Goal: Contribute content

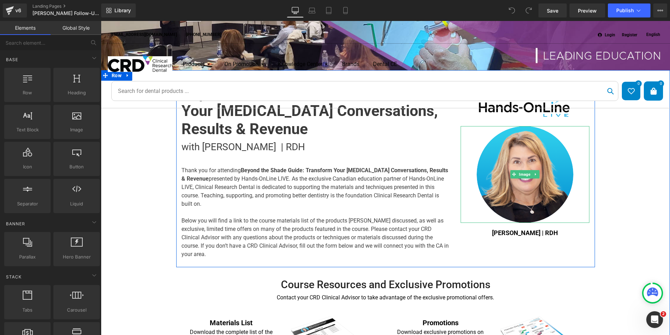
scroll to position [140, 0]
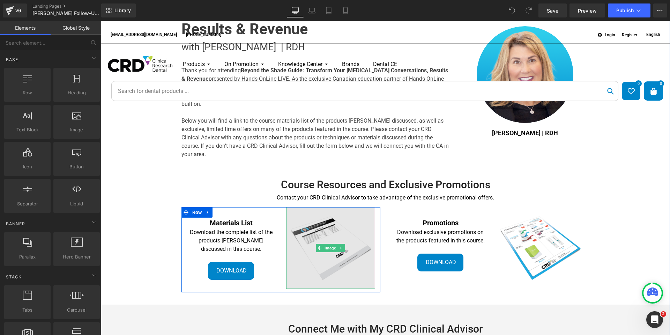
drag, startPoint x: 347, startPoint y: 227, endPoint x: 347, endPoint y: 231, distance: 4.2
click at [347, 227] on img at bounding box center [330, 248] width 89 height 82
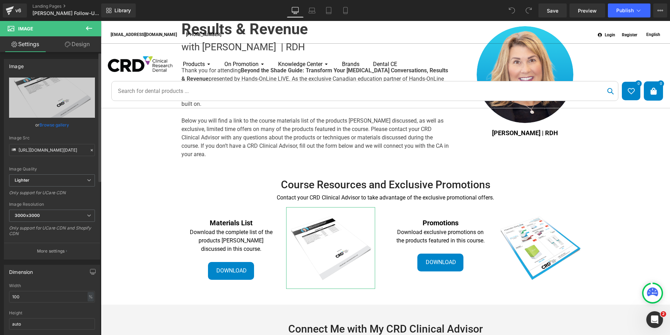
click at [53, 125] on link "Browse gallery" at bounding box center [54, 125] width 30 height 12
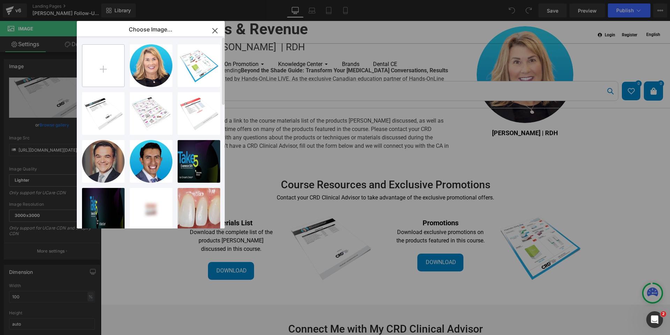
click at [103, 67] on input "file" at bounding box center [103, 66] width 42 height 42
type input "C:\fakepath\[PERSON_NAME]-Materials.jpg"
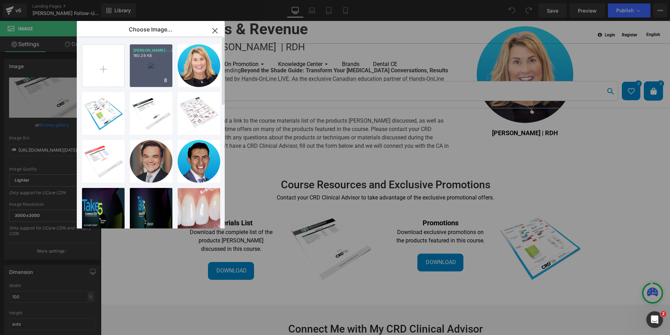
click at [157, 71] on div "[PERSON_NAME]-...ials.jpg 180.28 KB" at bounding box center [151, 65] width 43 height 43
type input "[URL][DOMAIN_NAME][PERSON_NAME]"
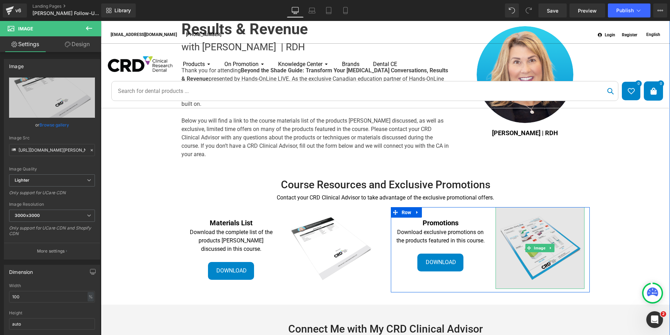
drag, startPoint x: 566, startPoint y: 230, endPoint x: 534, endPoint y: 230, distance: 32.8
click at [566, 230] on img at bounding box center [540, 248] width 89 height 82
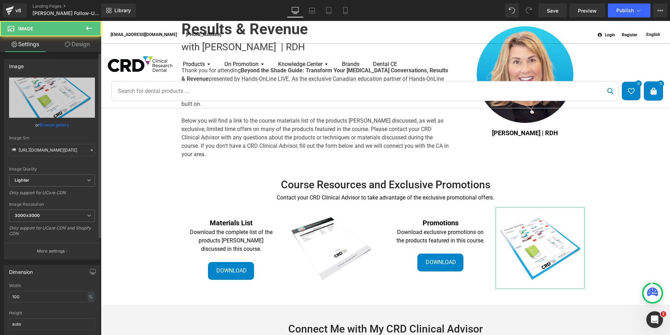
click at [60, 125] on link "Browse gallery" at bounding box center [54, 125] width 30 height 12
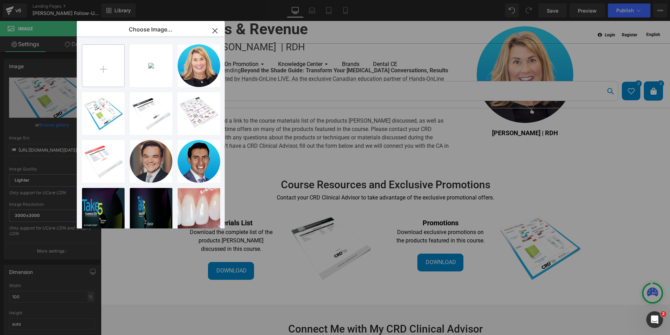
click at [98, 61] on input "file" at bounding box center [103, 66] width 42 height 42
type input "C:\fakepath\[PERSON_NAME]-Promo.jpg"
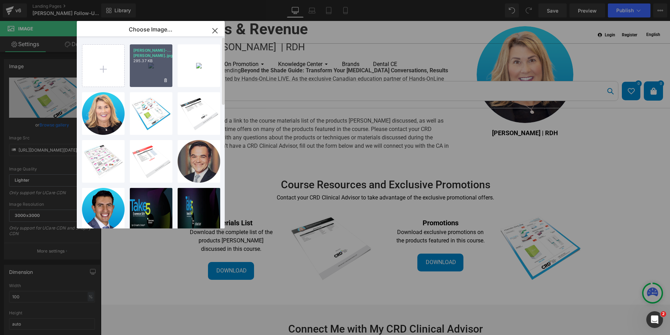
click at [149, 52] on p "[PERSON_NAME]-...[PERSON_NAME].jpg" at bounding box center [151, 53] width 36 height 10
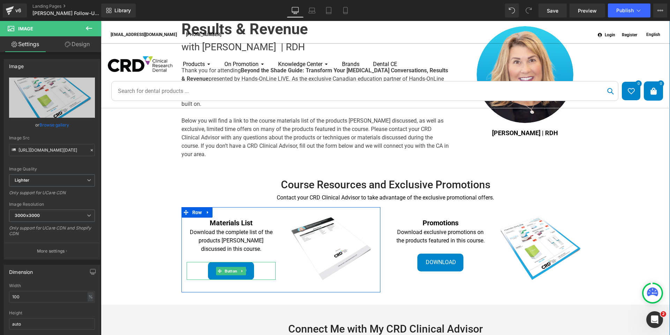
drag, startPoint x: 262, startPoint y: 261, endPoint x: 258, endPoint y: 261, distance: 3.5
click at [262, 262] on div "Download" at bounding box center [231, 270] width 89 height 17
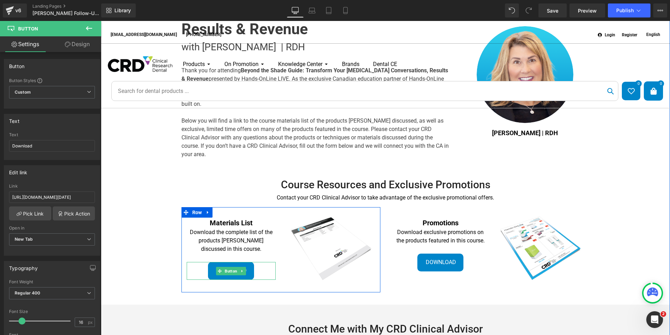
click at [256, 262] on div "Download" at bounding box center [231, 270] width 89 height 17
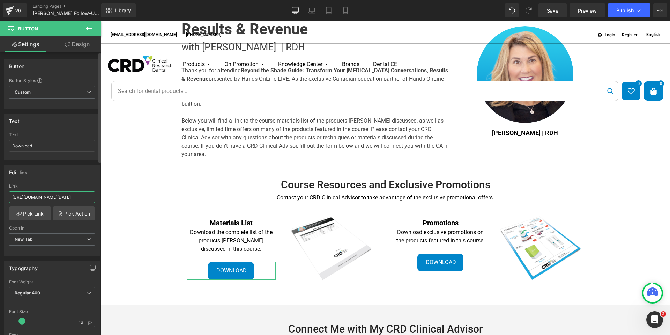
click at [44, 198] on input "[URL][DOMAIN_NAME][DATE]" at bounding box center [52, 197] width 86 height 12
type input "[URL][DOMAIN_NAME]"
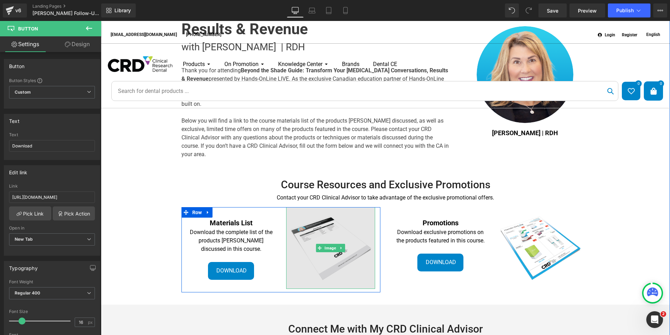
click at [345, 230] on img at bounding box center [330, 248] width 89 height 82
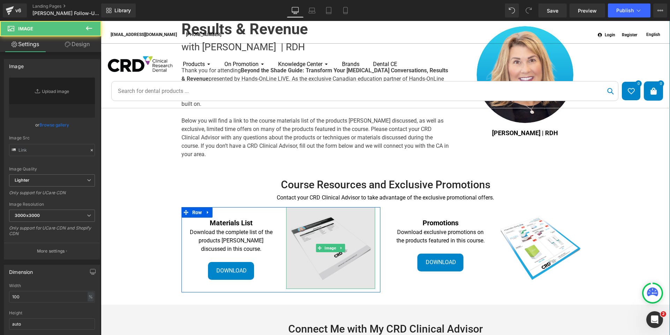
type input "[URL][DOMAIN_NAME][PERSON_NAME]"
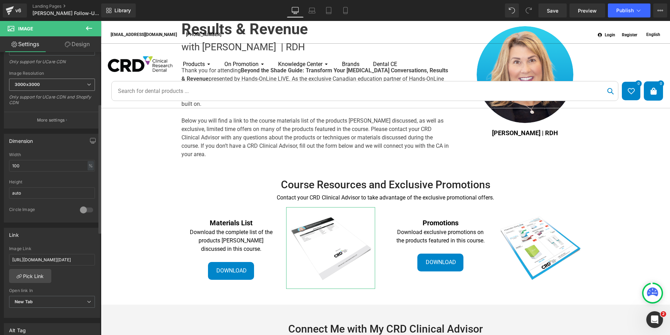
scroll to position [140, 0]
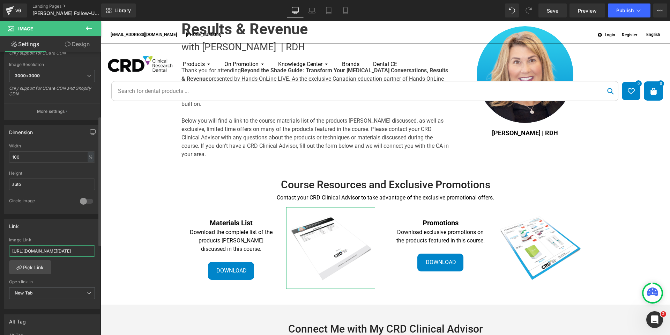
click at [51, 252] on input "[URL][DOMAIN_NAME][DATE]" at bounding box center [52, 251] width 86 height 12
type input "[URL][DOMAIN_NAME]"
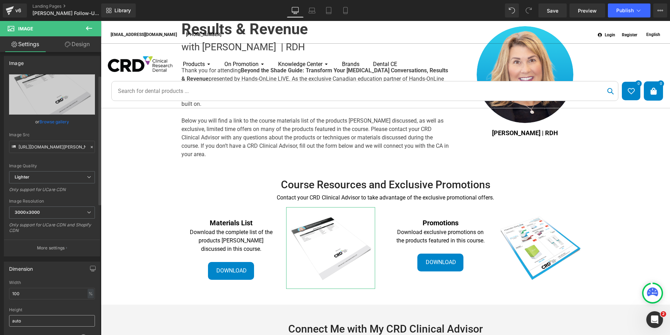
scroll to position [0, 0]
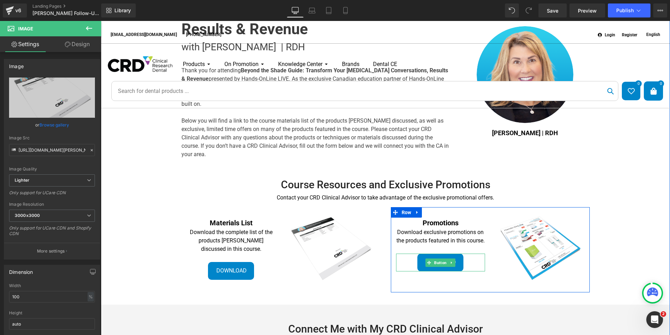
click at [468, 259] on div "Download" at bounding box center [440, 261] width 89 height 17
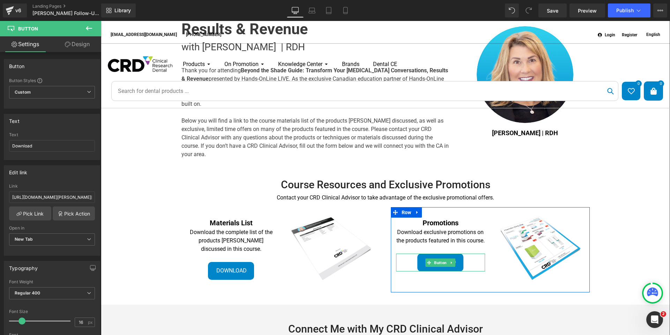
click at [472, 260] on div "Download" at bounding box center [440, 261] width 89 height 17
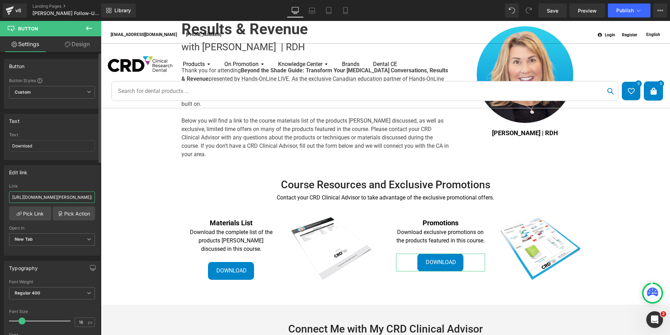
click at [64, 195] on input "[URL][DOMAIN_NAME][PERSON_NAME][DATE]" at bounding box center [52, 197] width 86 height 12
type input "[URL][DOMAIN_NAME][PERSON_NAME][DATE]"
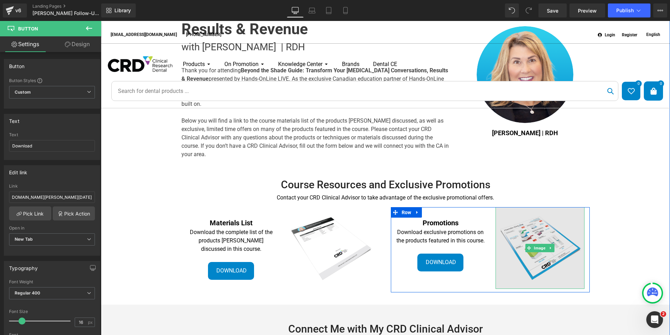
click at [563, 219] on img at bounding box center [540, 248] width 89 height 82
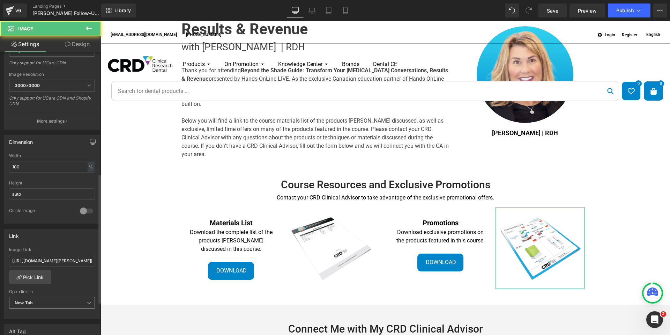
scroll to position [279, 0]
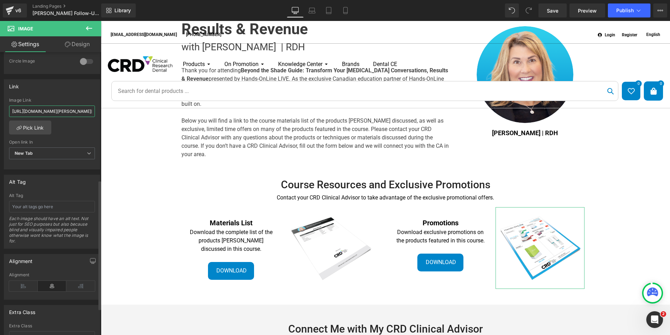
click at [51, 113] on input "[URL][DOMAIN_NAME][PERSON_NAME][DATE]" at bounding box center [52, 111] width 86 height 12
type input "[URL][DOMAIN_NAME][PERSON_NAME][DATE]"
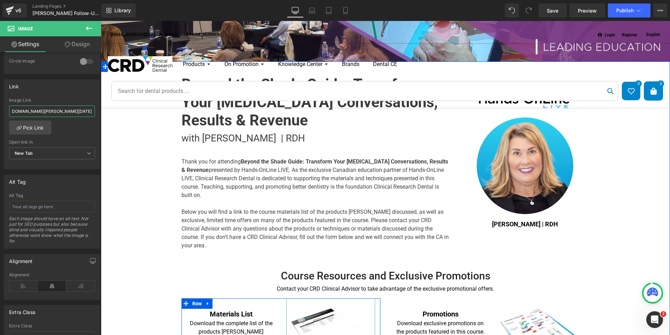
scroll to position [0, 0]
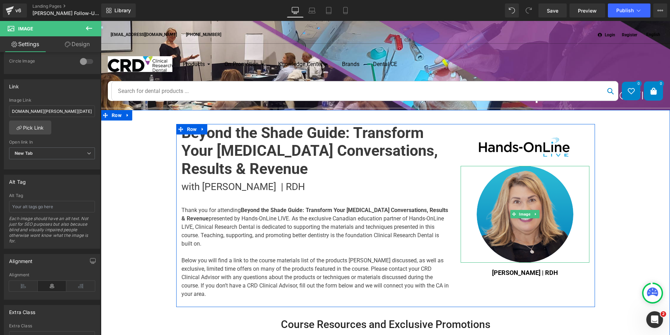
click at [515, 177] on img at bounding box center [525, 214] width 97 height 97
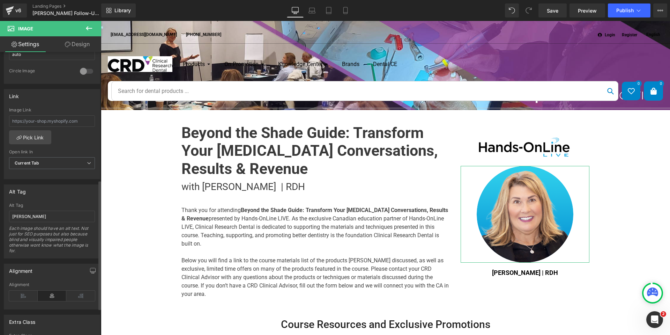
scroll to position [279, 0]
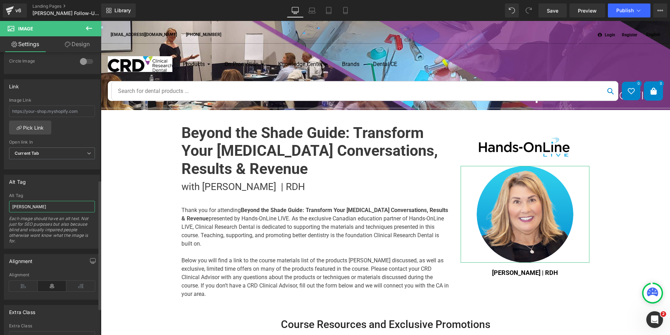
drag, startPoint x: 57, startPoint y: 208, endPoint x: 0, endPoint y: 204, distance: 56.3
click at [2, 205] on div "Alt Tag [PERSON_NAME] Alt Tag [PERSON_NAME] Each image should have an alt text.…" at bounding box center [52, 208] width 104 height 79
type input "[PERSON_NAME], RDH"
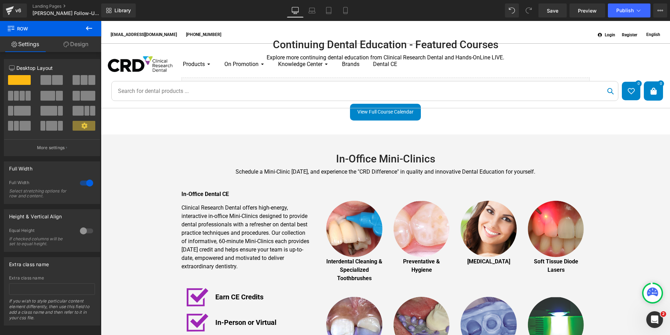
scroll to position [496, 0]
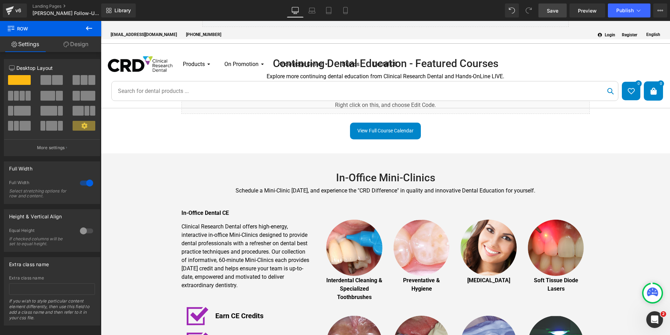
click at [557, 12] on span "Save" at bounding box center [553, 10] width 12 height 7
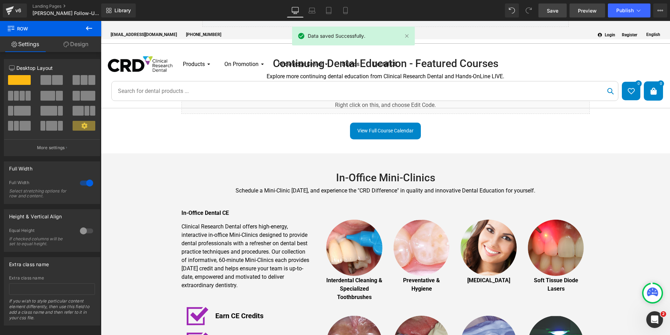
click at [584, 10] on span "Preview" at bounding box center [587, 10] width 19 height 7
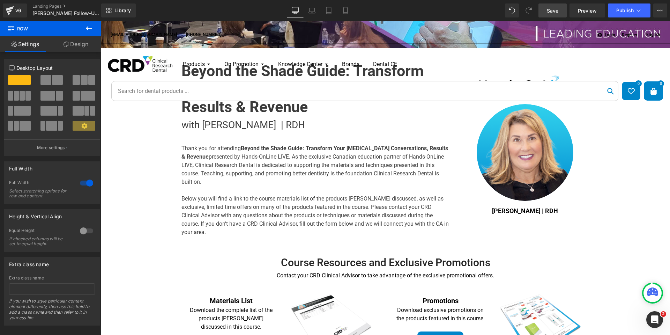
scroll to position [0, 0]
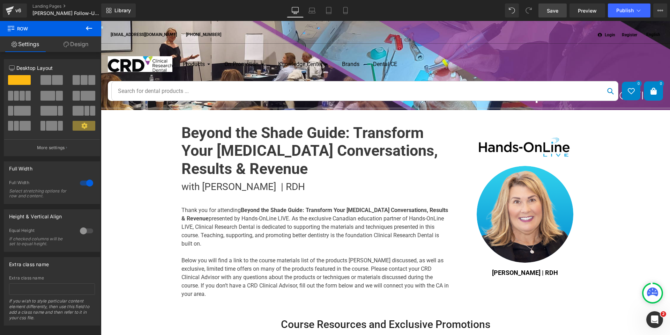
click at [555, 13] on span "Save" at bounding box center [553, 10] width 12 height 7
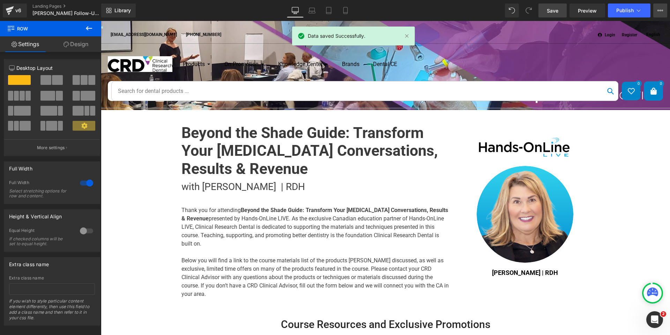
click at [662, 9] on icon at bounding box center [660, 11] width 6 height 6
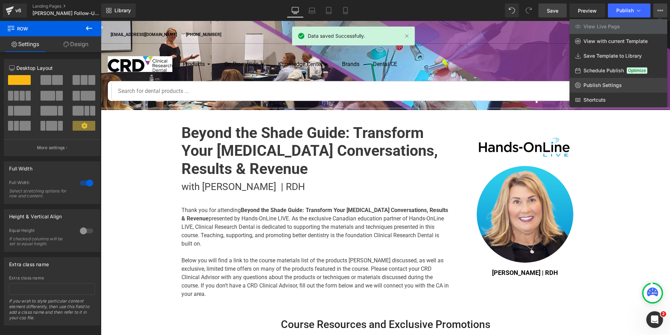
click at [623, 85] on link "Publish Settings" at bounding box center [618, 85] width 98 height 15
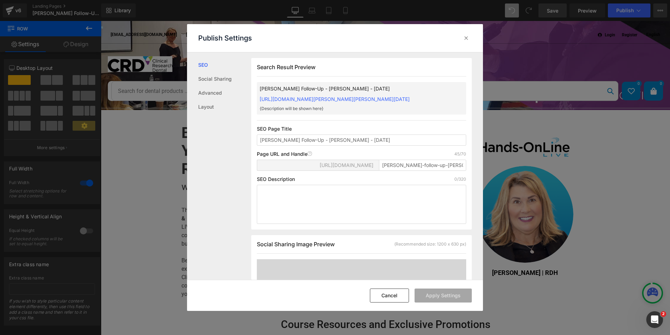
scroll to position [0, 0]
click at [409, 168] on input "[PERSON_NAME]-follow-up-[PERSON_NAME]-[DATE]" at bounding box center [422, 164] width 87 height 11
paste input "lepicek-[DATE]"
drag, startPoint x: 396, startPoint y: 165, endPoint x: 360, endPoint y: 162, distance: 35.7
click at [363, 165] on div "[URL][DOMAIN_NAME] lepicek-sept9-2025 Error, handle is already used" at bounding box center [361, 167] width 209 height 17
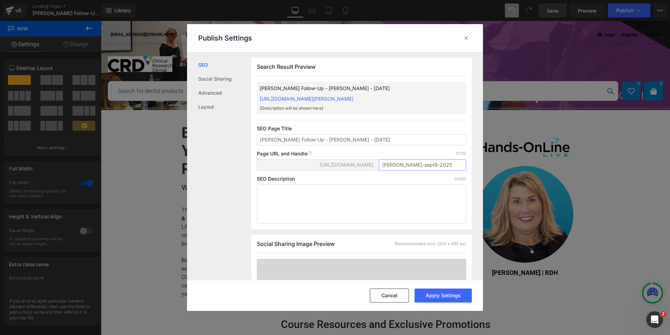
drag, startPoint x: 409, startPoint y: 163, endPoint x: 398, endPoint y: 165, distance: 10.9
click at [398, 165] on input "[PERSON_NAME]-sept9-2025" at bounding box center [422, 164] width 87 height 11
type input "[PERSON_NAME]-oct7-2025"
drag, startPoint x: 436, startPoint y: 296, endPoint x: 465, endPoint y: 308, distance: 31.6
click at [436, 296] on button "Apply Settings" at bounding box center [443, 295] width 57 height 14
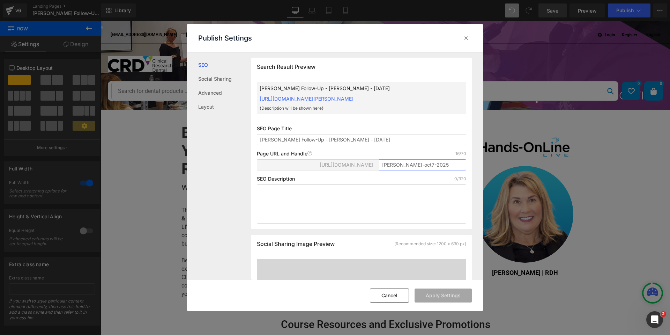
click at [437, 167] on input "[PERSON_NAME]-oct7-2025" at bounding box center [422, 164] width 87 height 11
click at [381, 165] on input "[PERSON_NAME]-oct7-2025" at bounding box center [422, 164] width 87 height 11
drag, startPoint x: 379, startPoint y: 164, endPoint x: 387, endPoint y: 165, distance: 7.7
click at [381, 164] on input "[PERSON_NAME]-oct7-2025" at bounding box center [422, 164] width 87 height 11
click at [404, 256] on div "Social Sharing Image Preview (Recommended size: 1200 x 630 px) Upload Image [PE…" at bounding box center [361, 322] width 221 height 177
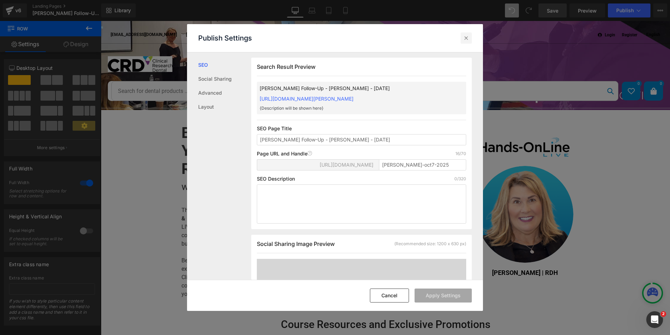
click at [465, 37] on icon at bounding box center [466, 38] width 7 height 7
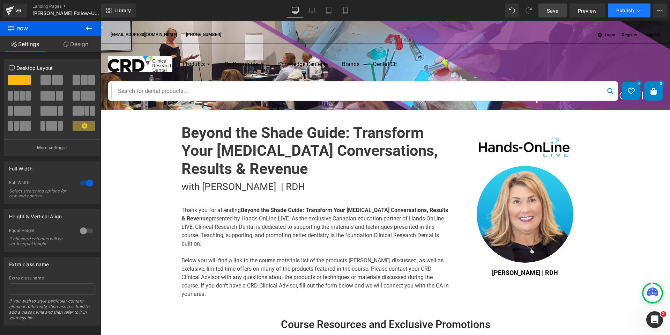
click at [626, 10] on span "Publish" at bounding box center [624, 11] width 17 height 6
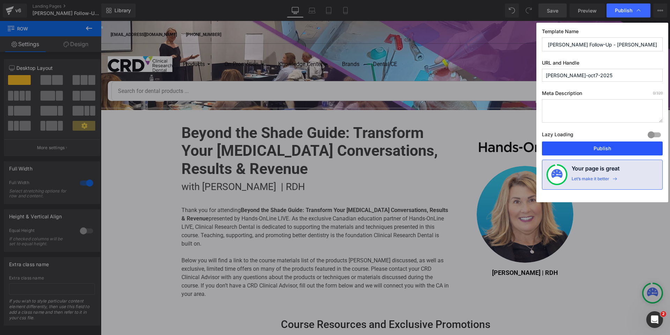
click at [596, 150] on button "Publish" at bounding box center [602, 148] width 121 height 14
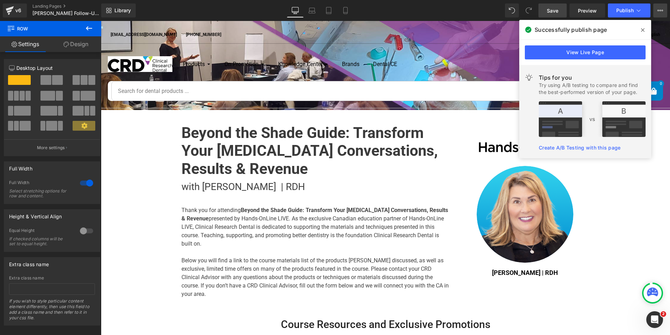
click at [660, 10] on icon at bounding box center [661, 10] width 2 height 1
click at [655, 12] on button "View Live Page View with current Template Save Template to Library Schedule Pub…" at bounding box center [660, 10] width 14 height 14
click at [643, 30] on icon at bounding box center [642, 29] width 3 height 3
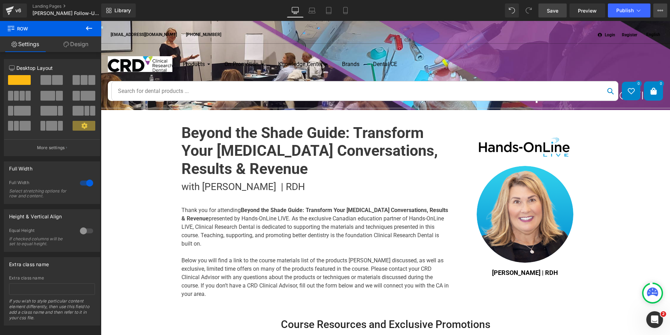
click at [657, 9] on button "View Live Page View with current Template Save Template to Library Schedule Pub…" at bounding box center [660, 10] width 14 height 14
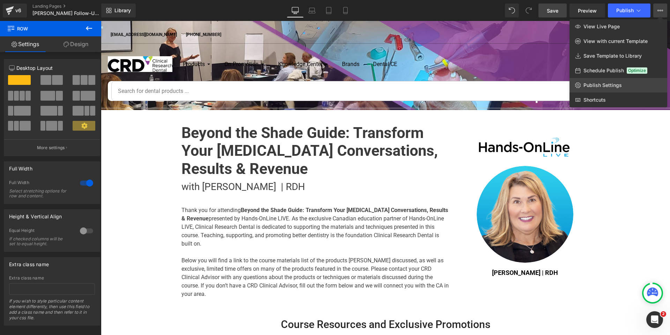
click at [620, 85] on span "Publish Settings" at bounding box center [602, 85] width 38 height 6
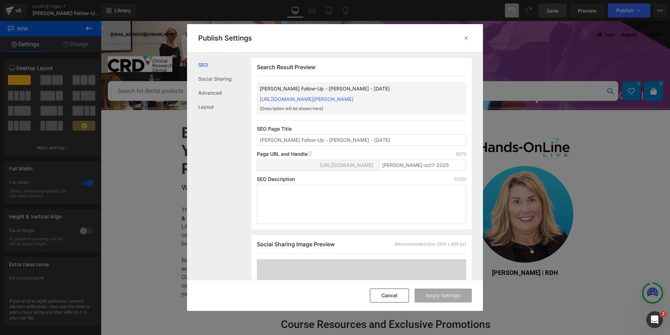
scroll to position [0, 0]
click at [425, 99] on div "[PERSON_NAME] Follow-Up - [PERSON_NAME] - [DATE] [URL][DOMAIN_NAME][PERSON_NAME…" at bounding box center [361, 98] width 209 height 32
drag, startPoint x: 435, startPoint y: 97, endPoint x: 246, endPoint y: 94, distance: 189.2
click at [246, 94] on div "SEO Social Sharing Advanced Layout Search Result Preview [PERSON_NAME] Follow-U…" at bounding box center [335, 165] width 296 height 227
click at [339, 100] on link "[URL][DOMAIN_NAME][PERSON_NAME]" at bounding box center [307, 99] width 94 height 6
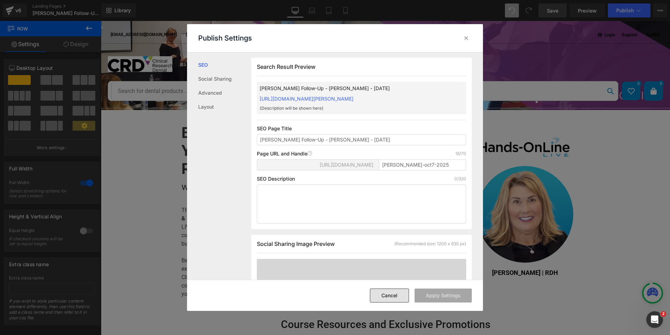
click at [391, 293] on button "Cancel" at bounding box center [389, 295] width 39 height 14
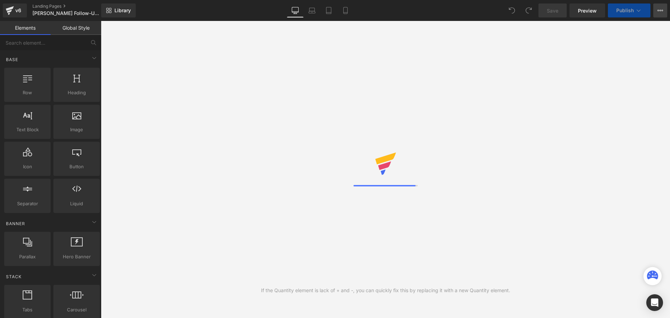
click at [658, 11] on icon at bounding box center [658, 10] width 2 height 1
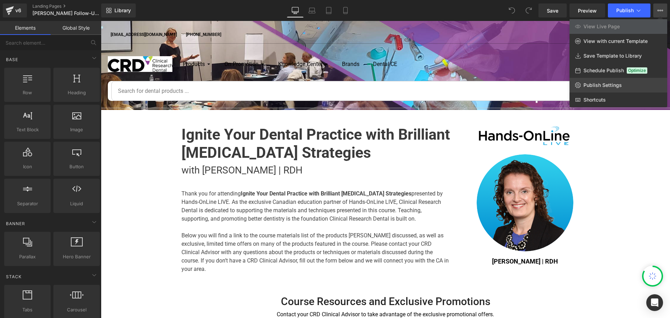
click at [644, 83] on link "Publish Settings" at bounding box center [618, 85] width 98 height 15
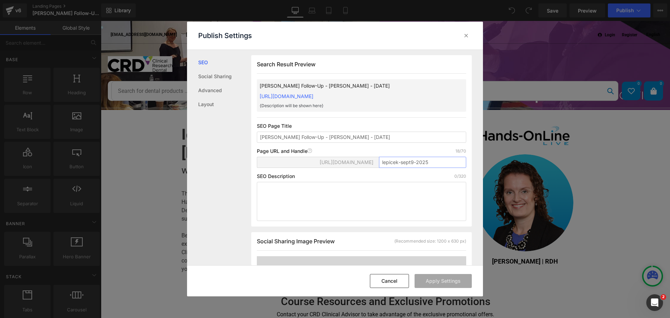
drag, startPoint x: 384, startPoint y: 159, endPoint x: 354, endPoint y: 159, distance: 29.7
click at [354, 159] on div "https://clinicalresearchdental.myshopify.com/pages/ lepicek-sept9-2025" at bounding box center [361, 165] width 209 height 17
drag, startPoint x: 386, startPoint y: 280, endPoint x: 290, endPoint y: 262, distance: 97.7
click at [386, 280] on button "Cancel" at bounding box center [389, 281] width 39 height 14
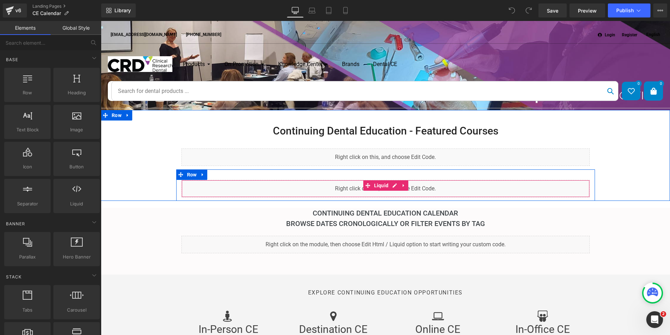
click at [393, 185] on div "Liquid" at bounding box center [385, 188] width 408 height 17
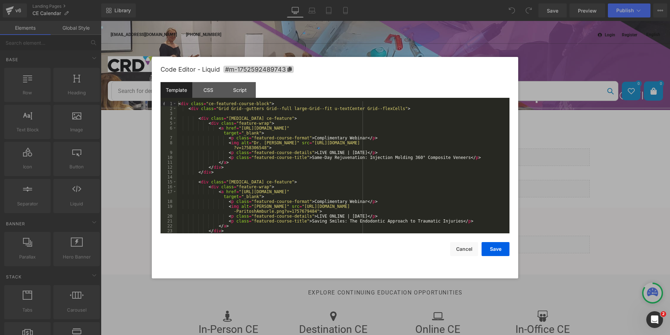
drag, startPoint x: 460, startPoint y: 248, endPoint x: 2, endPoint y: 114, distance: 477.2
click at [459, 248] on button "Cancel" at bounding box center [464, 249] width 28 height 14
